Goal: Find specific page/section: Find specific page/section

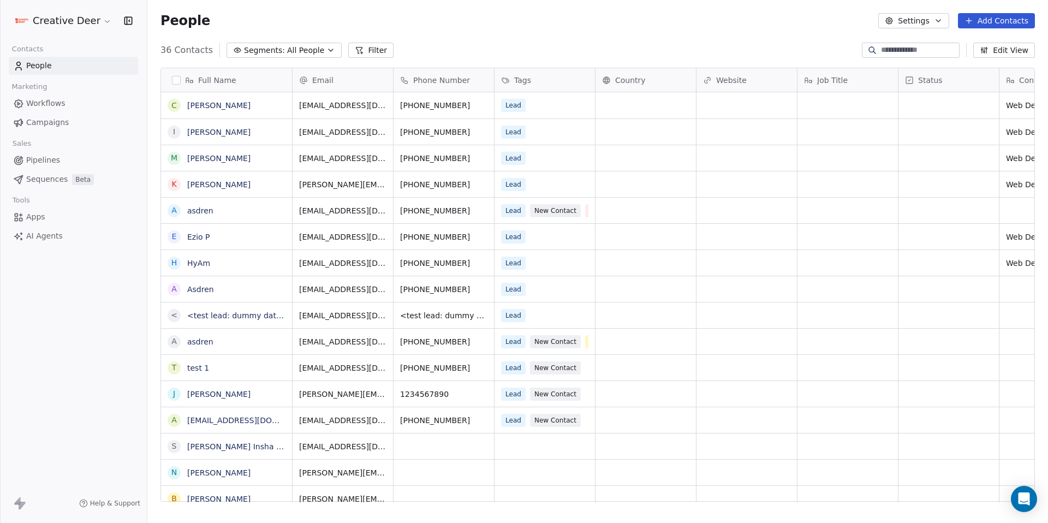
scroll to position [452, 892]
click at [213, 154] on link "[PERSON_NAME]" at bounding box center [218, 158] width 63 height 9
click at [196, 133] on link "[PERSON_NAME]" at bounding box center [218, 132] width 63 height 9
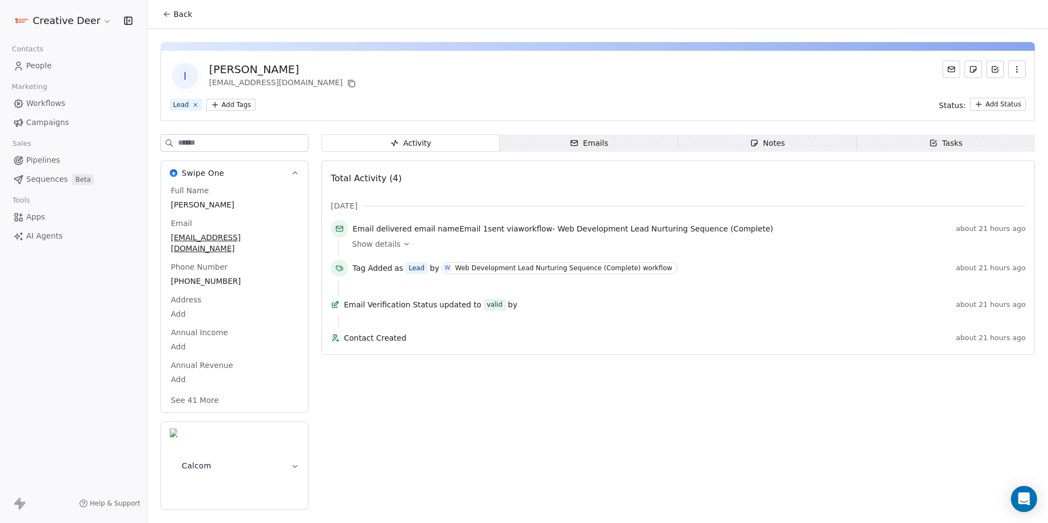
click at [247, 422] on button "Calcom" at bounding box center [234, 465] width 147 height 87
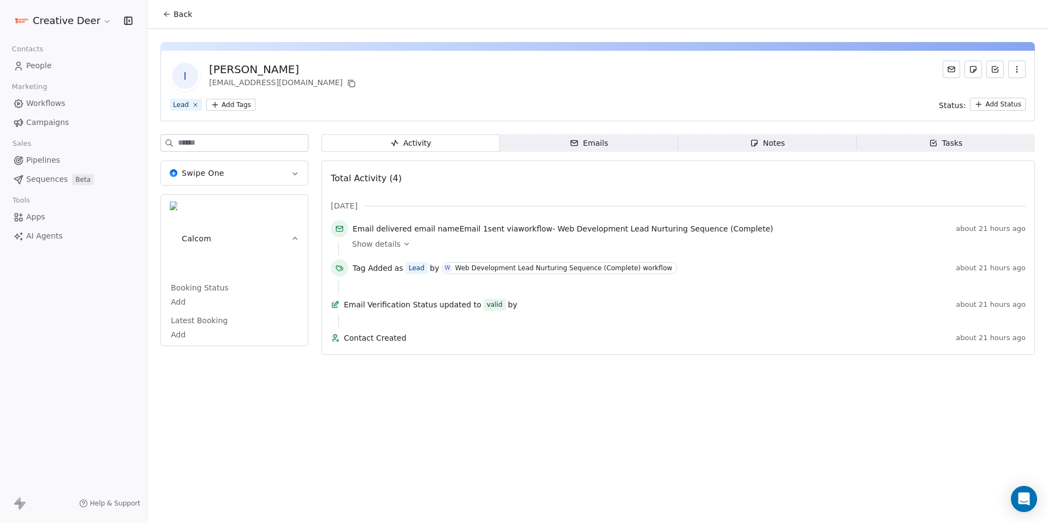
click at [281, 174] on button "Swipe One" at bounding box center [234, 173] width 147 height 24
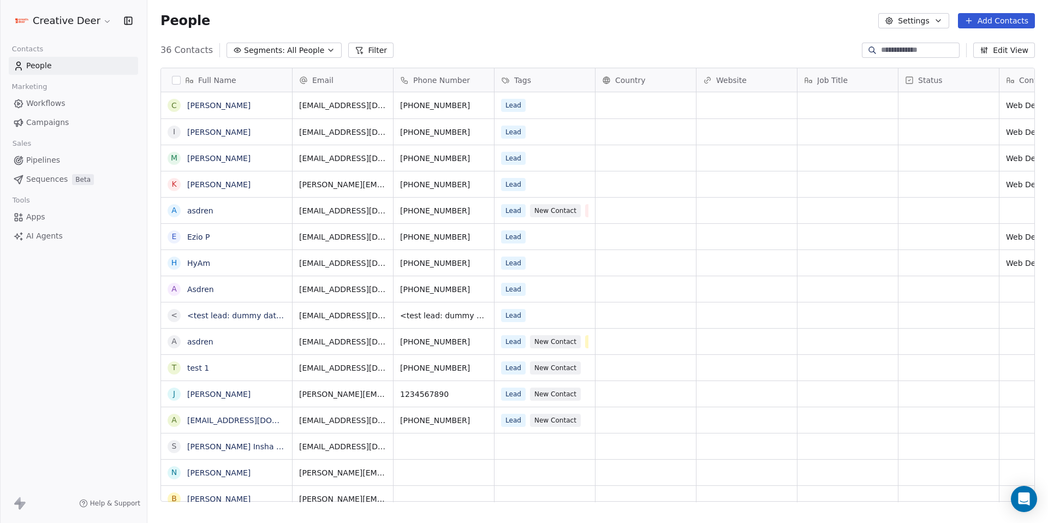
scroll to position [452, 892]
